Goal: Task Accomplishment & Management: Use online tool/utility

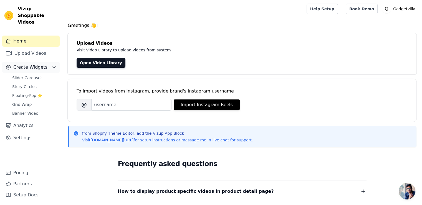
click at [45, 62] on button "Create Widgets" at bounding box center [30, 67] width 57 height 11
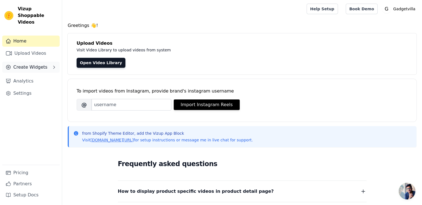
click at [45, 62] on button "Create Widgets" at bounding box center [30, 67] width 57 height 11
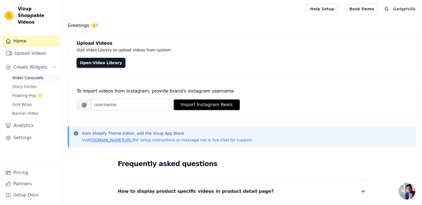
click at [42, 74] on link "Slider Carousels" at bounding box center [34, 78] width 51 height 8
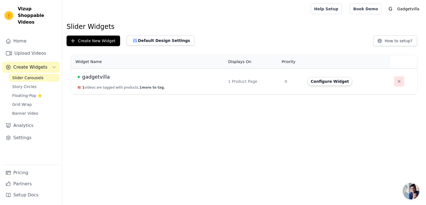
click at [399, 81] on icon "button" at bounding box center [399, 81] width 6 height 6
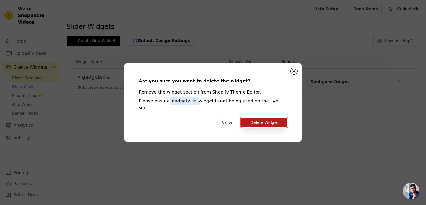
click at [266, 118] on button "Delete Widget" at bounding box center [264, 122] width 46 height 9
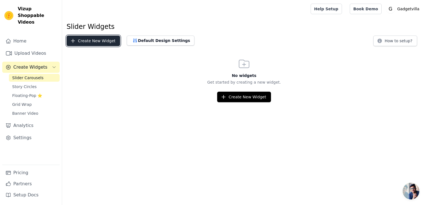
click at [105, 39] on button "Create New Widget" at bounding box center [94, 40] width 54 height 11
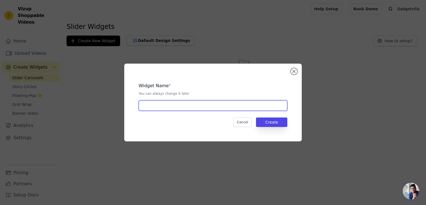
click at [159, 105] on input "text" at bounding box center [213, 105] width 149 height 11
type input "gadgetvilla"
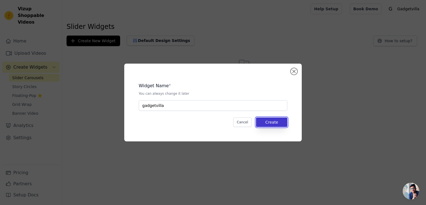
click at [269, 124] on button "Create" at bounding box center [271, 121] width 31 height 9
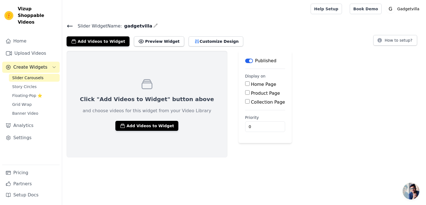
click at [245, 92] on input "Product Page" at bounding box center [247, 92] width 4 height 4
checkbox input "true"
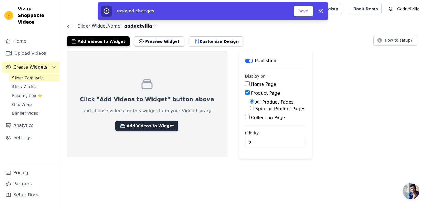
click at [141, 123] on button "Add Videos to Widget" at bounding box center [146, 126] width 63 height 10
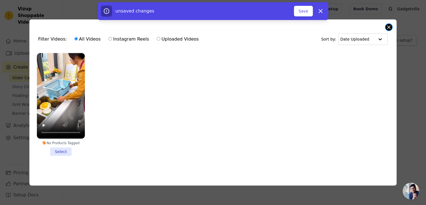
click at [388, 26] on button "Close modal" at bounding box center [388, 27] width 7 height 7
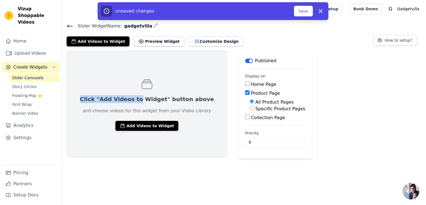
drag, startPoint x: 128, startPoint y: 54, endPoint x: 133, endPoint y: 96, distance: 42.9
click at [133, 96] on div "Click "Add Videos to Widget" button above and choose videos for this widget fro…" at bounding box center [147, 104] width 161 height 106
click at [144, 158] on html "Vizup Shoppable Videos Home Upload Videos Create Widgets Slider Carousels Story…" at bounding box center [213, 79] width 426 height 158
click at [29, 48] on link "Upload Videos" at bounding box center [30, 53] width 57 height 11
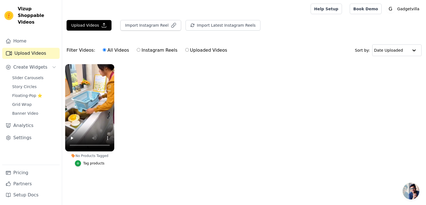
click at [137, 49] on input "Instagram Reels" at bounding box center [139, 50] width 4 height 4
radio input "true"
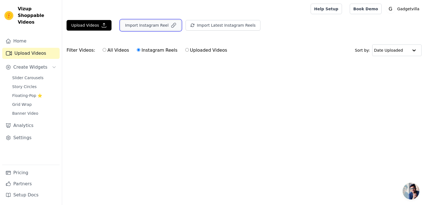
click at [140, 24] on button "Import Instagram Reel" at bounding box center [150, 25] width 61 height 11
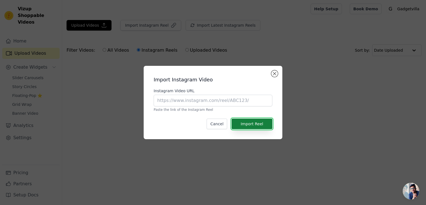
click at [255, 122] on button "Import Reel" at bounding box center [251, 123] width 41 height 11
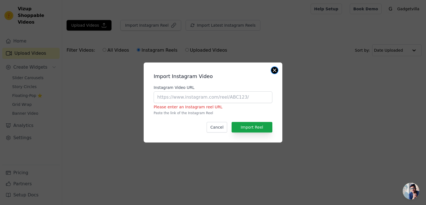
click at [275, 70] on button "Close modal" at bounding box center [274, 70] width 7 height 7
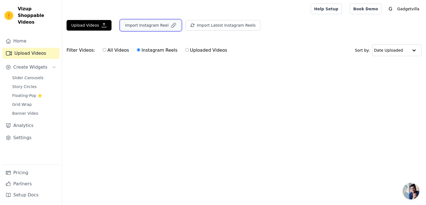
click at [150, 24] on button "Import Instagram Reel" at bounding box center [150, 25] width 61 height 11
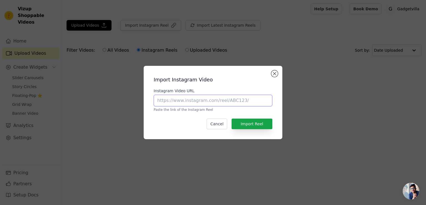
click at [173, 100] on input "Instagram Video URL" at bounding box center [213, 101] width 119 height 12
paste input "[URL][DOMAIN_NAME]"
type input "[URL][DOMAIN_NAME]"
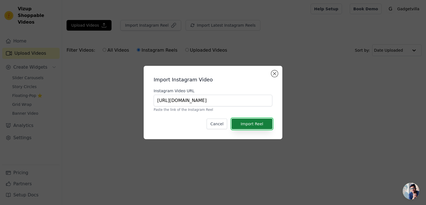
scroll to position [0, 0]
click at [253, 122] on button "Import Reel" at bounding box center [251, 123] width 41 height 11
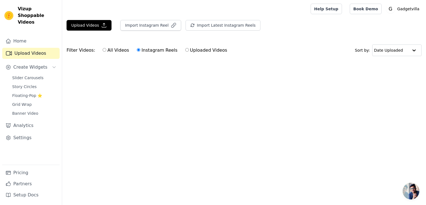
click at [100, 47] on div "All Videos Instagram Reels Uploaded Videos" at bounding box center [165, 50] width 131 height 13
click at [103, 49] on input "All Videos" at bounding box center [105, 50] width 4 height 4
radio input "true"
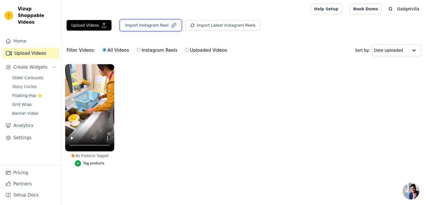
click at [155, 21] on button "Import Instagram Reel" at bounding box center [150, 25] width 61 height 11
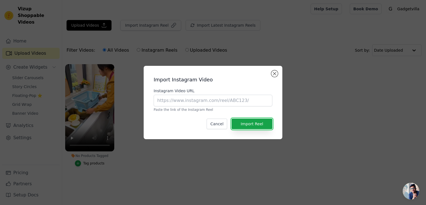
drag, startPoint x: 254, startPoint y: 124, endPoint x: 221, endPoint y: 98, distance: 41.8
click at [221, 98] on div "Import Instagram Video Instagram Video URL Paste the link of the Instagram Reel…" at bounding box center [213, 102] width 130 height 64
click at [254, 126] on button "Import Reel" at bounding box center [251, 123] width 41 height 11
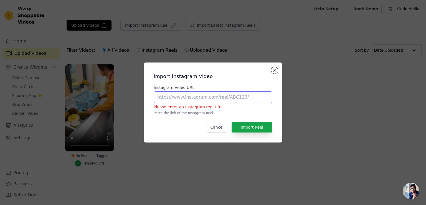
click at [226, 93] on input "Instagram Video URL" at bounding box center [213, 97] width 119 height 12
paste input "[URL][DOMAIN_NAME]"
type input "[URL][DOMAIN_NAME]"
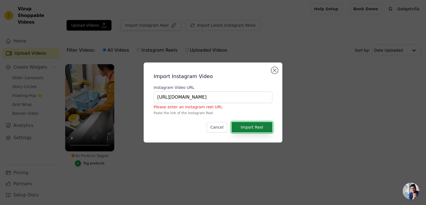
scroll to position [0, 0]
click at [243, 128] on button "Import Reel" at bounding box center [251, 127] width 41 height 11
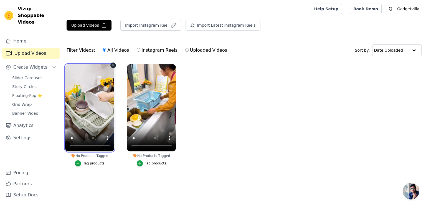
click at [95, 104] on video at bounding box center [89, 107] width 49 height 87
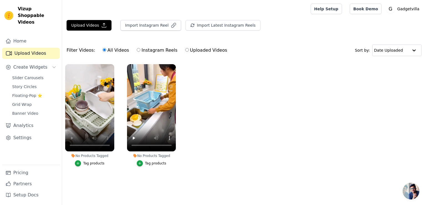
click at [240, 116] on ul "No Products Tagged Tag products No Products Tagged Tag products" at bounding box center [244, 120] width 364 height 119
click at [171, 26] on icon "button" at bounding box center [173, 25] width 4 height 4
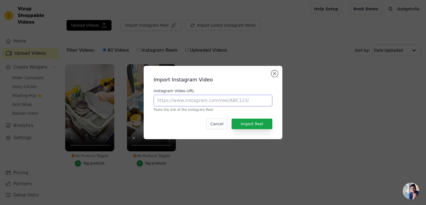
click at [202, 101] on input "Instagram Video URL" at bounding box center [213, 101] width 119 height 12
paste input "[URL][DOMAIN_NAME]"
type input "[URL][DOMAIN_NAME]"
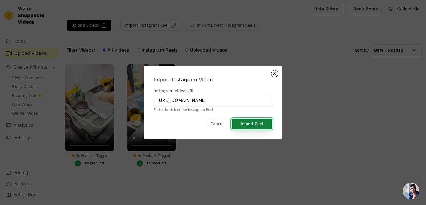
scroll to position [0, 0]
click at [243, 124] on button "Import Reel" at bounding box center [251, 123] width 41 height 11
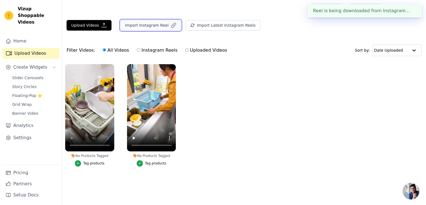
click at [152, 24] on button "Import Instagram Reel" at bounding box center [150, 25] width 61 height 11
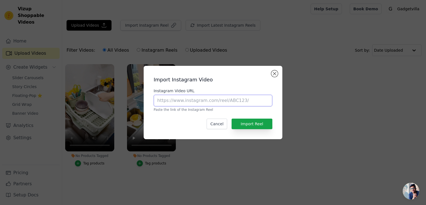
click at [214, 101] on input "Instagram Video URL" at bounding box center [213, 101] width 119 height 12
paste input "[URL][DOMAIN_NAME]"
type input "[URL][DOMAIN_NAME]"
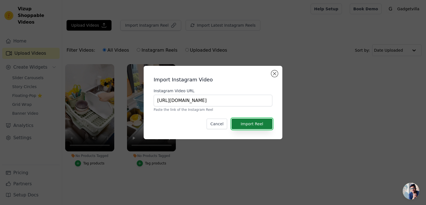
scroll to position [0, 0]
click at [245, 124] on button "Import Reel" at bounding box center [251, 123] width 41 height 11
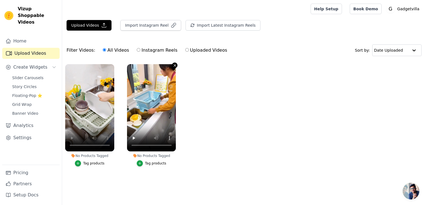
click at [174, 63] on icon "button" at bounding box center [175, 65] width 4 height 4
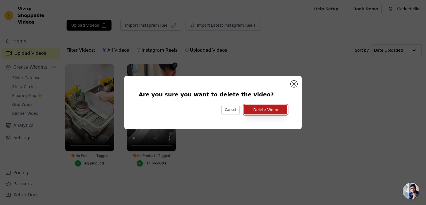
click at [272, 112] on button "Delete Video" at bounding box center [265, 109] width 43 height 9
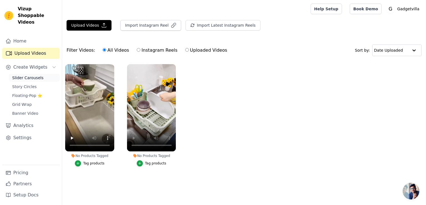
click at [37, 75] on span "Slider Carousels" at bounding box center [27, 78] width 31 height 6
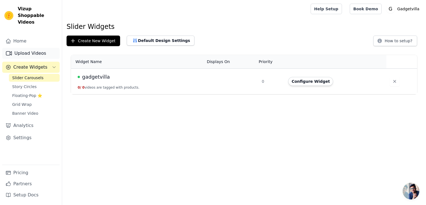
click at [45, 50] on link "Upload Videos" at bounding box center [30, 53] width 57 height 11
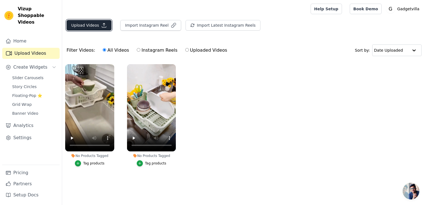
click at [79, 20] on button "Upload Videos" at bounding box center [89, 25] width 45 height 11
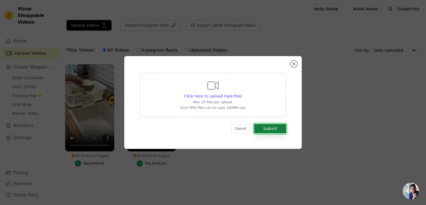
click at [271, 129] on button "Submit" at bounding box center [270, 128] width 32 height 9
click at [292, 60] on div "Click here to upload mp4 files Max 10 files per upload. Each MP4 files can be u…" at bounding box center [212, 102] width 177 height 93
click at [293, 63] on button "Close modal" at bounding box center [294, 63] width 7 height 7
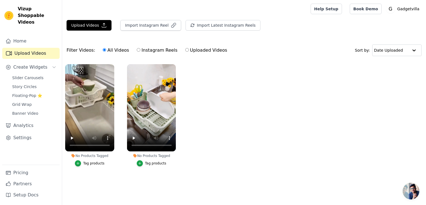
click at [216, 126] on ul "No Products Tagged Tag products No Products Tagged Tag products" at bounding box center [244, 120] width 364 height 119
click at [27, 75] on span "Slider Carousels" at bounding box center [27, 78] width 31 height 6
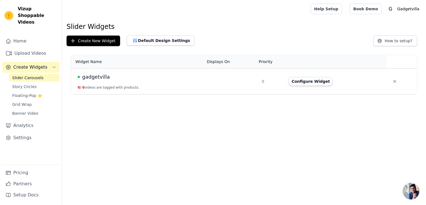
click at [82, 75] on div "gadgetvilla" at bounding box center [139, 77] width 123 height 8
click at [84, 82] on td "gadgetvilla 0 / 0 videos are tagged with products." at bounding box center [137, 81] width 133 height 26
click at [85, 86] on button "0 / 0 videos are tagged with products." at bounding box center [109, 87] width 62 height 4
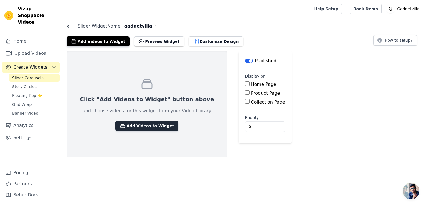
click at [128, 126] on button "Add Videos to Widget" at bounding box center [146, 126] width 63 height 10
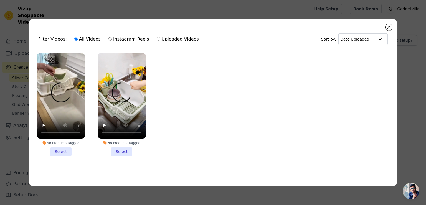
click at [59, 151] on li "No Products Tagged Select" at bounding box center [61, 104] width 48 height 103
click at [0, 0] on input "No Products Tagged Select" at bounding box center [0, 0] width 0 height 0
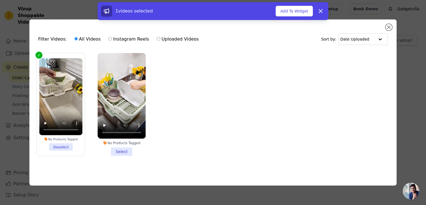
click at [122, 150] on li "No Products Tagged Select" at bounding box center [122, 104] width 48 height 103
click at [0, 0] on input "No Products Tagged Select" at bounding box center [0, 0] width 0 height 0
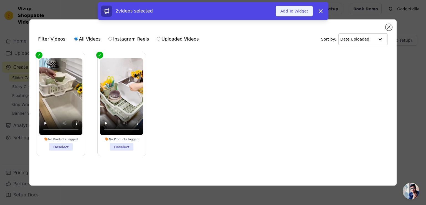
click at [293, 12] on button "Add To Widget" at bounding box center [294, 11] width 37 height 11
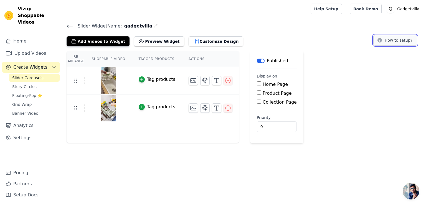
click at [388, 39] on button "How to setup?" at bounding box center [395, 40] width 44 height 11
click at [257, 91] on input "Product Page" at bounding box center [259, 92] width 4 height 4
checkbox input "true"
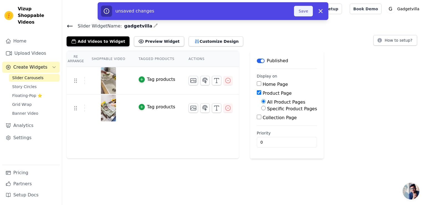
click at [301, 9] on button "Save" at bounding box center [303, 11] width 19 height 11
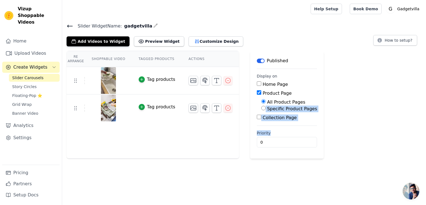
drag, startPoint x: 426, startPoint y: 133, endPoint x: 425, endPoint y: 99, distance: 34.1
click at [426, 99] on div "Re Arrange Shoppable Video Tagged Products Actions Tag products Tag products Sa…" at bounding box center [244, 105] width 364 height 108
click at [425, 100] on div "Re Arrange Shoppable Video Tagged Products Actions Tag products Tag products Sa…" at bounding box center [244, 105] width 364 height 108
click at [261, 106] on input "Specific Product Pages" at bounding box center [263, 108] width 4 height 4
radio input "true"
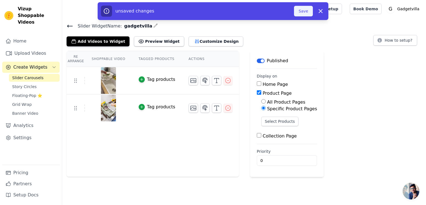
click at [300, 8] on button "Save" at bounding box center [303, 11] width 19 height 11
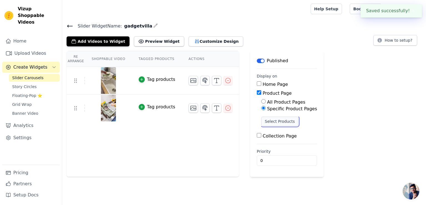
click at [264, 123] on button "Select Products" at bounding box center [279, 120] width 37 height 9
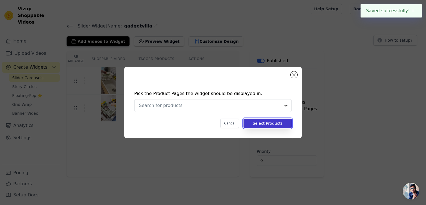
click at [258, 121] on button "Select Products" at bounding box center [267, 122] width 48 height 9
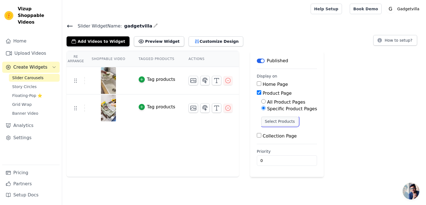
click at [273, 122] on button "Select Products" at bounding box center [279, 120] width 37 height 9
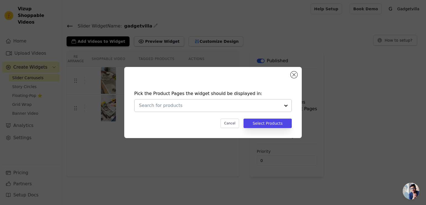
click at [284, 103] on div at bounding box center [285, 105] width 11 height 12
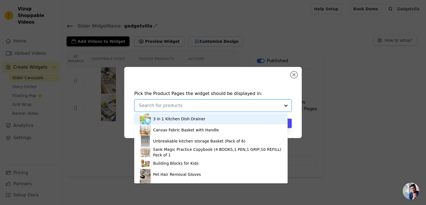
click at [144, 116] on img at bounding box center [145, 118] width 11 height 11
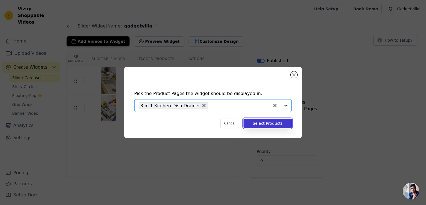
click at [261, 121] on button "Select Products" at bounding box center [267, 122] width 48 height 9
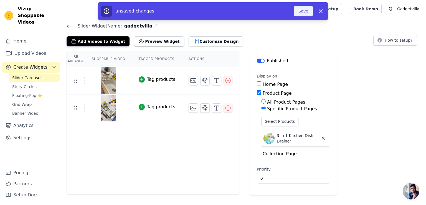
click at [301, 11] on button "Save" at bounding box center [303, 11] width 19 height 11
